Goal: Transaction & Acquisition: Purchase product/service

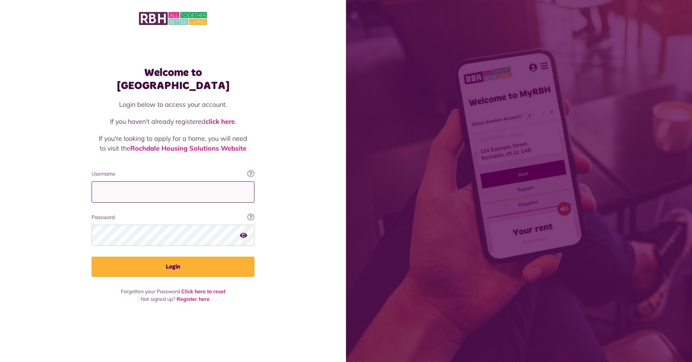
click at [165, 192] on input "Username" at bounding box center [173, 191] width 163 height 21
click at [222, 181] on input "Username" at bounding box center [173, 191] width 163 height 21
type input "**********"
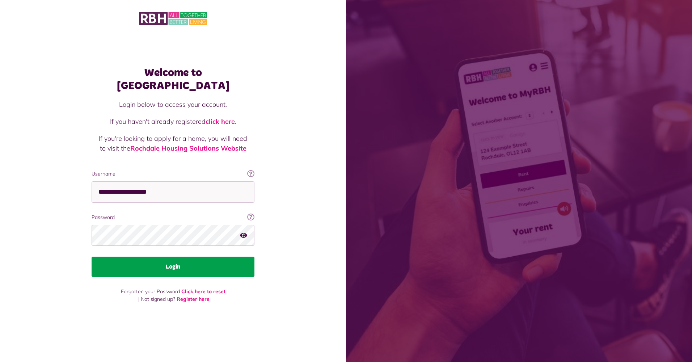
click at [179, 262] on button "Login" at bounding box center [173, 267] width 163 height 20
click at [151, 258] on button "Login" at bounding box center [173, 267] width 163 height 20
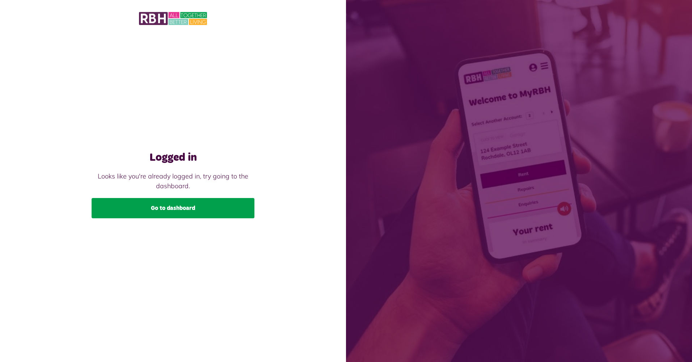
click at [173, 206] on link "Go to dashboard" at bounding box center [173, 208] width 163 height 20
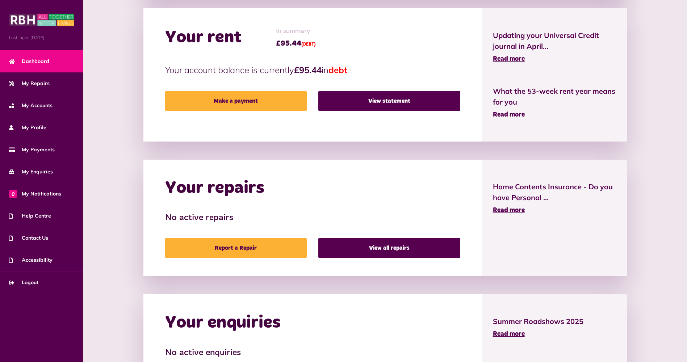
scroll to position [217, 0]
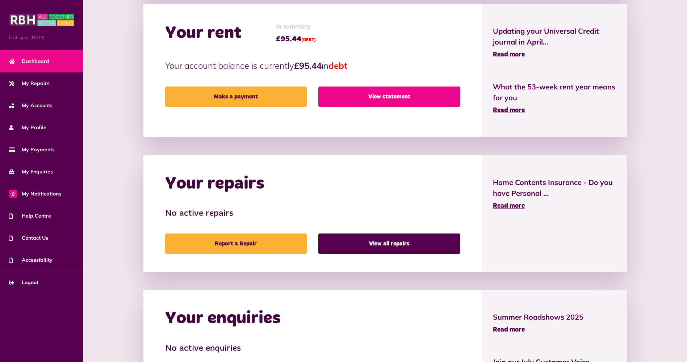
click at [401, 99] on link "View statement" at bounding box center [389, 97] width 142 height 20
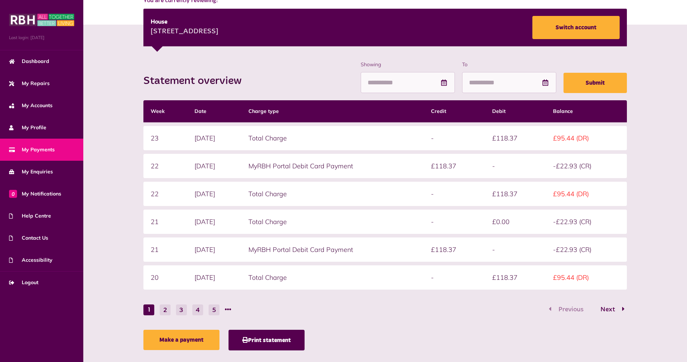
scroll to position [111, 0]
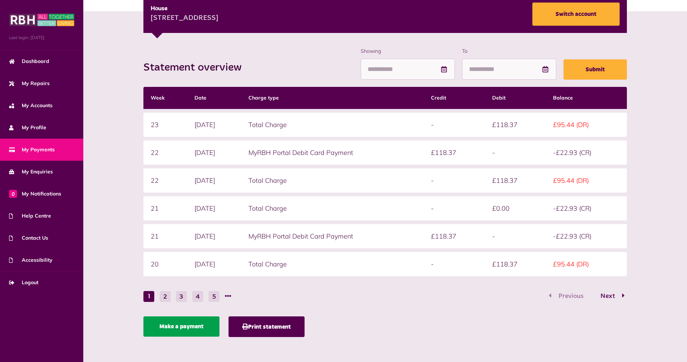
click at [188, 323] on link "Make a payment" at bounding box center [181, 327] width 76 height 20
click at [198, 327] on link "Make a payment" at bounding box center [181, 327] width 76 height 20
click at [179, 330] on link "Make a payment" at bounding box center [181, 327] width 76 height 20
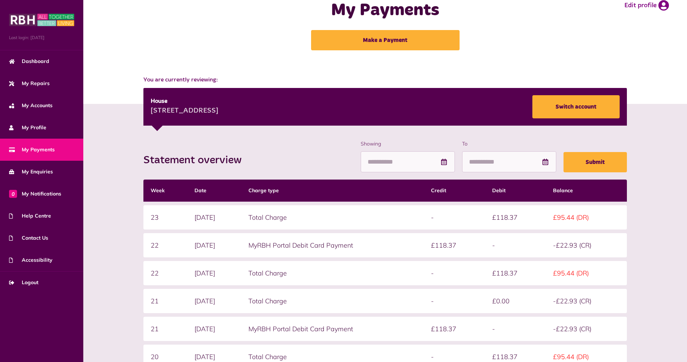
scroll to position [0, 0]
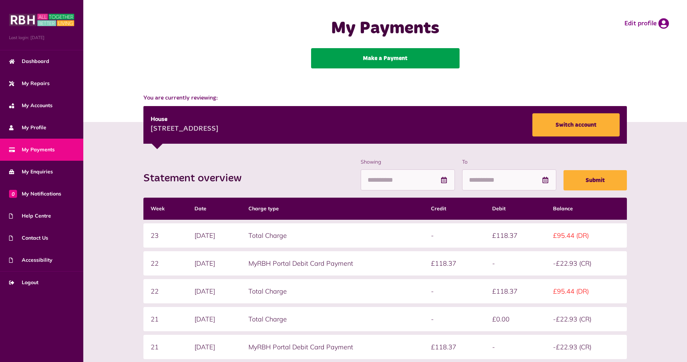
click at [386, 59] on link "Make a Payment" at bounding box center [385, 58] width 148 height 20
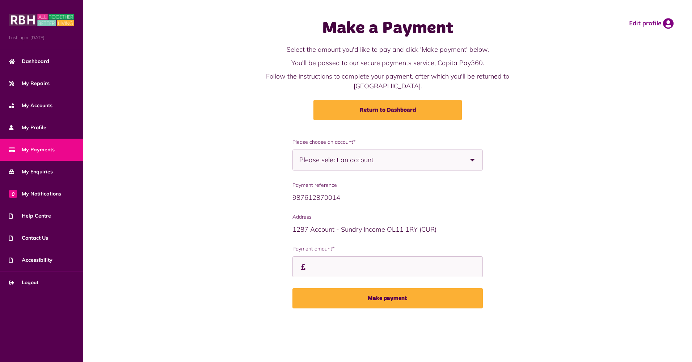
click at [401, 150] on div "Please select an account" at bounding box center [388, 160] width 191 height 21
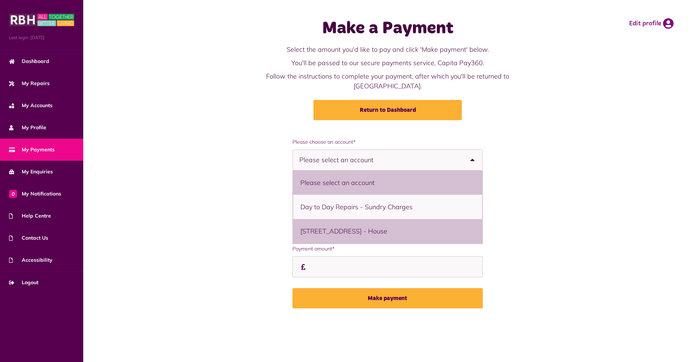
click at [394, 222] on li "121 Kildare Crescent, Rochdale, OL11 2SD - House" at bounding box center [387, 231] width 189 height 24
select select "**********"
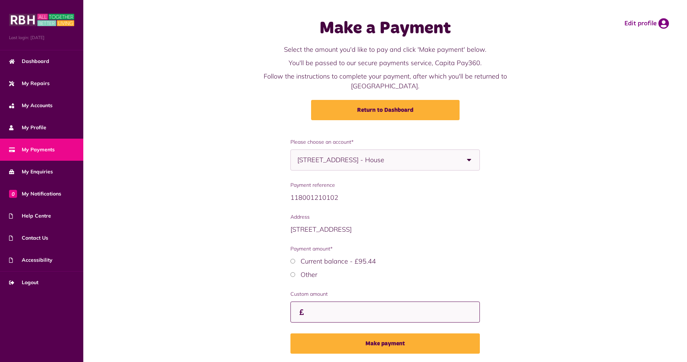
drag, startPoint x: 360, startPoint y: 303, endPoint x: 360, endPoint y: 299, distance: 4.3
click at [360, 302] on input "Payment amount*" at bounding box center [384, 312] width 189 height 21
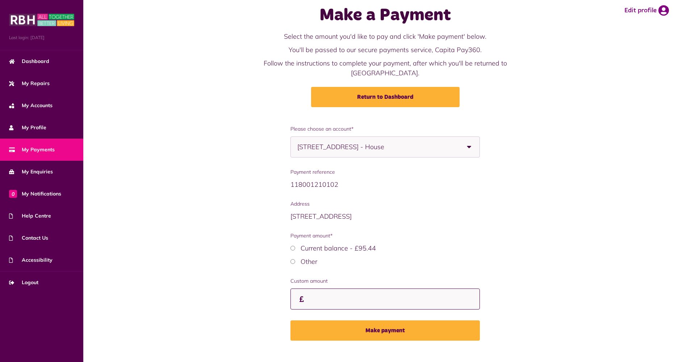
scroll to position [14, 0]
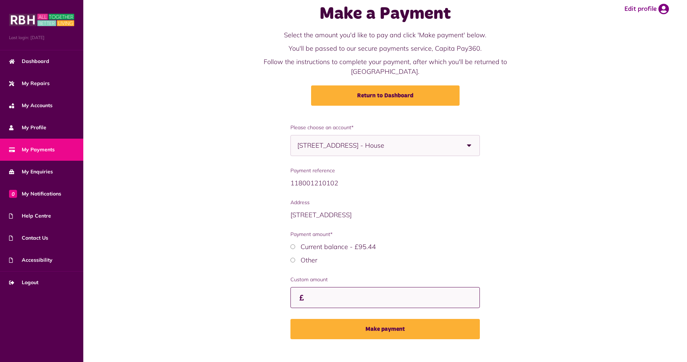
click at [378, 287] on input "Payment amount*" at bounding box center [384, 297] width 189 height 21
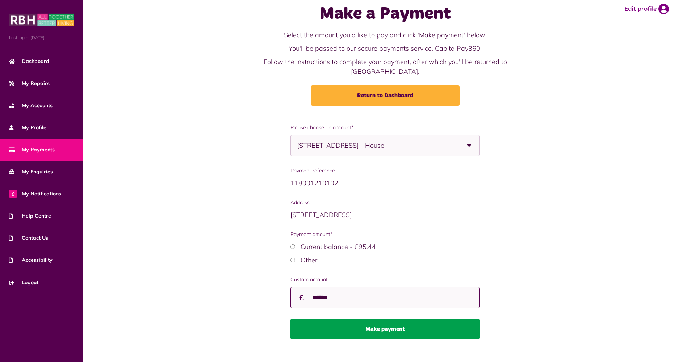
type input "******"
click at [392, 324] on button "Make payment" at bounding box center [384, 329] width 189 height 20
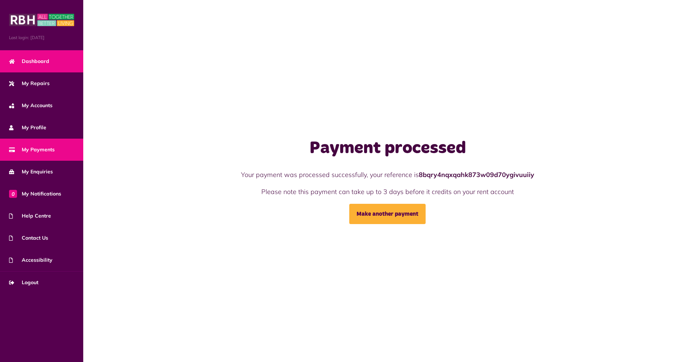
click at [26, 58] on span "Dashboard" at bounding box center [29, 62] width 40 height 8
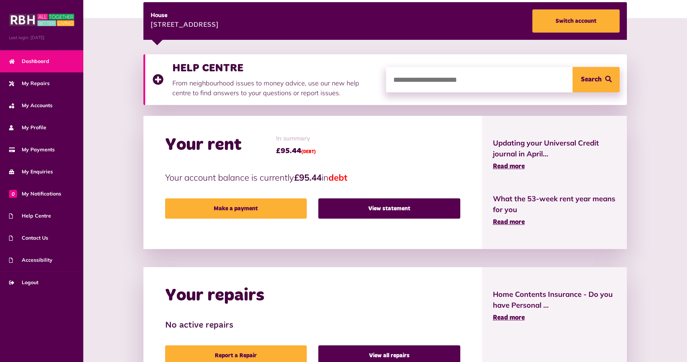
scroll to position [217, 0]
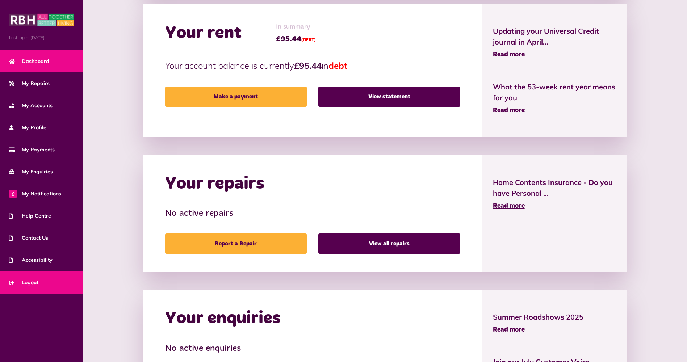
click at [33, 281] on span "Logout" at bounding box center [23, 283] width 29 height 8
